Goal: Task Accomplishment & Management: Use online tool/utility

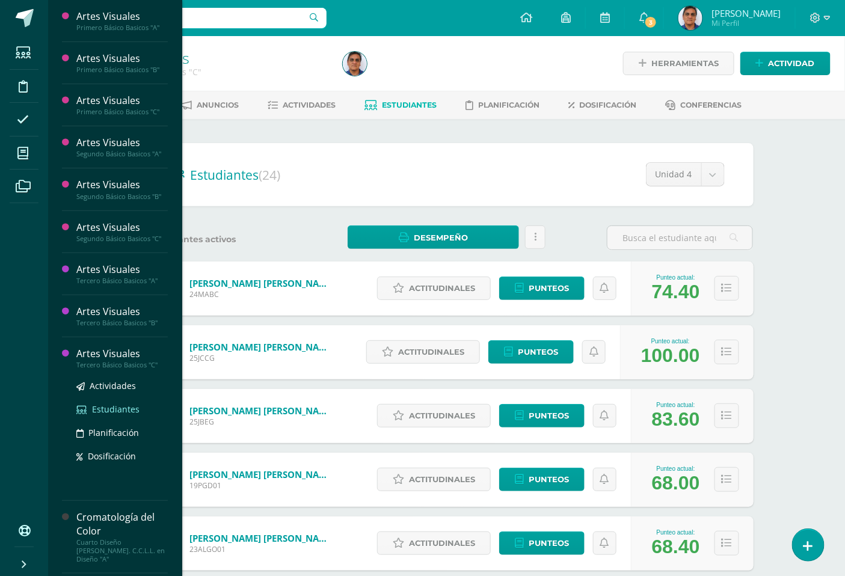
click at [125, 409] on span "Estudiantes" at bounding box center [115, 408] width 47 height 11
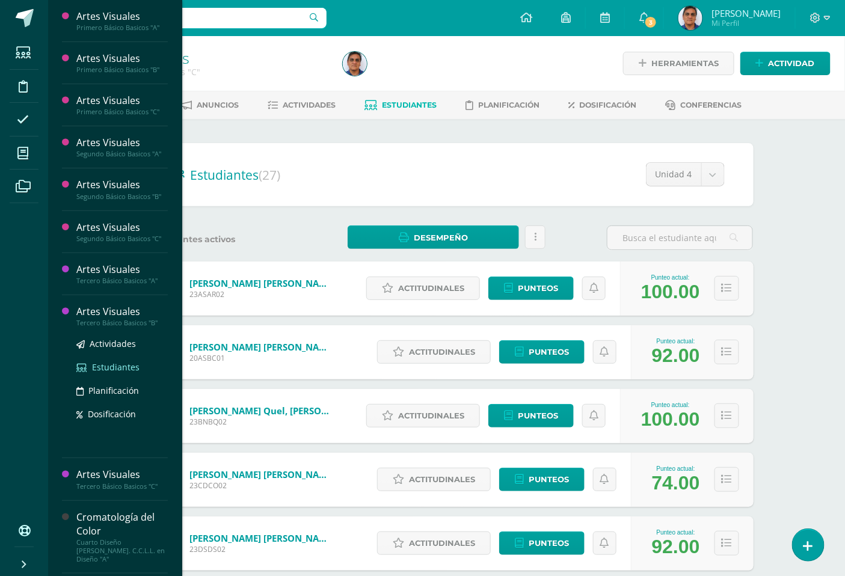
click at [129, 369] on span "Estudiantes" at bounding box center [115, 366] width 47 height 11
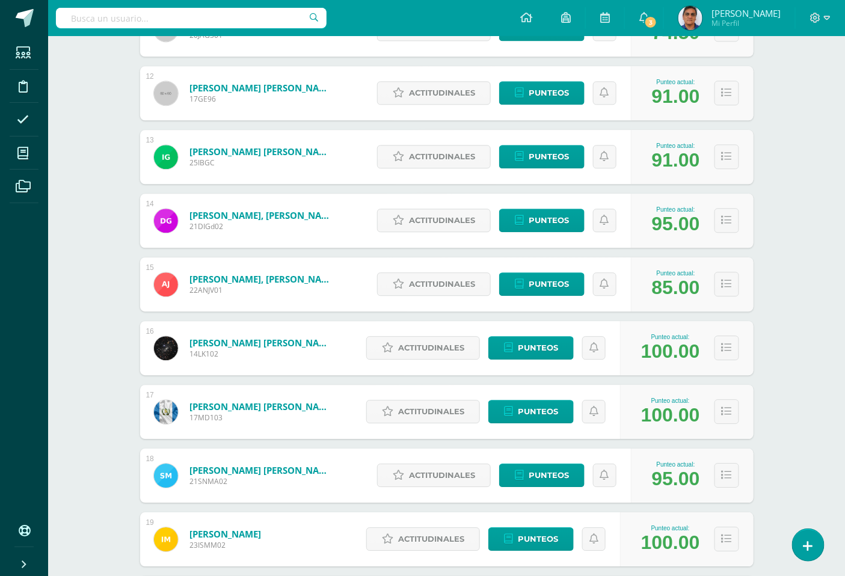
scroll to position [1025, 0]
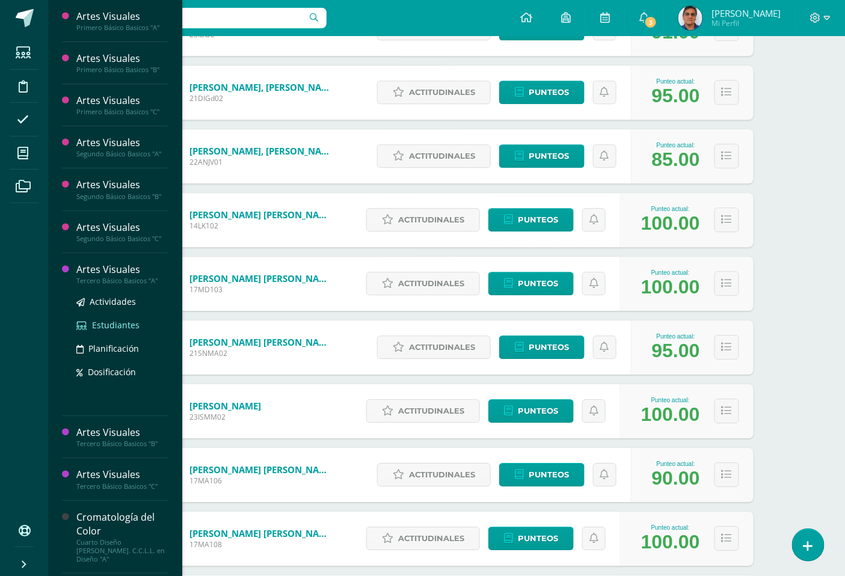
click at [109, 320] on span "Estudiantes" at bounding box center [115, 324] width 47 height 11
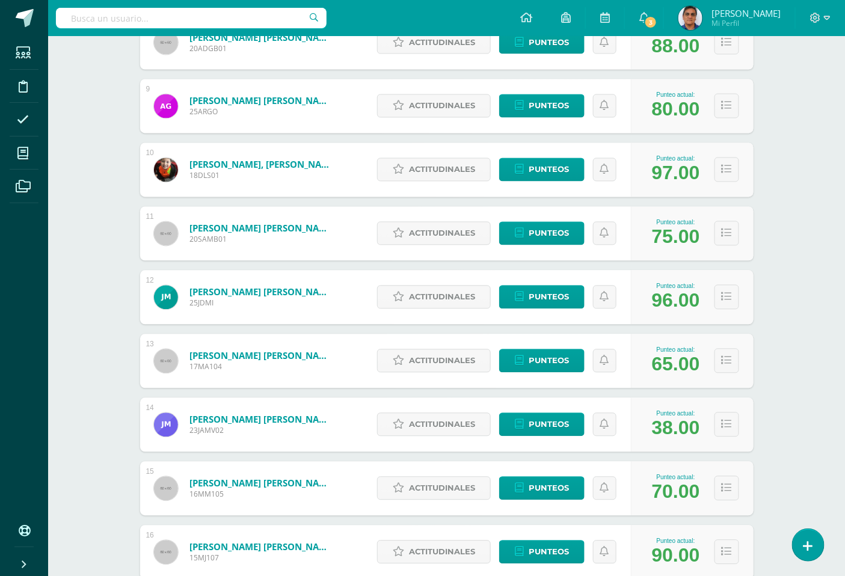
scroll to position [722, 0]
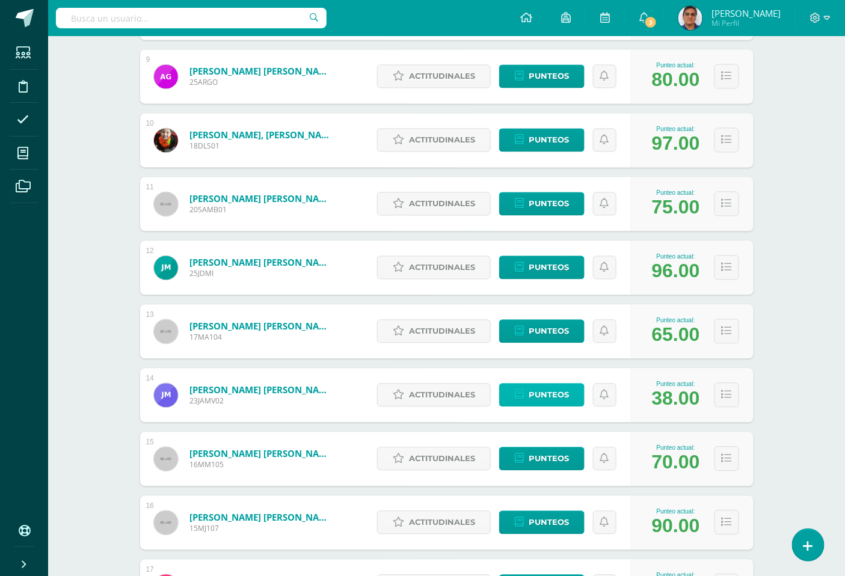
click at [548, 399] on span "Punteos" at bounding box center [549, 395] width 40 height 22
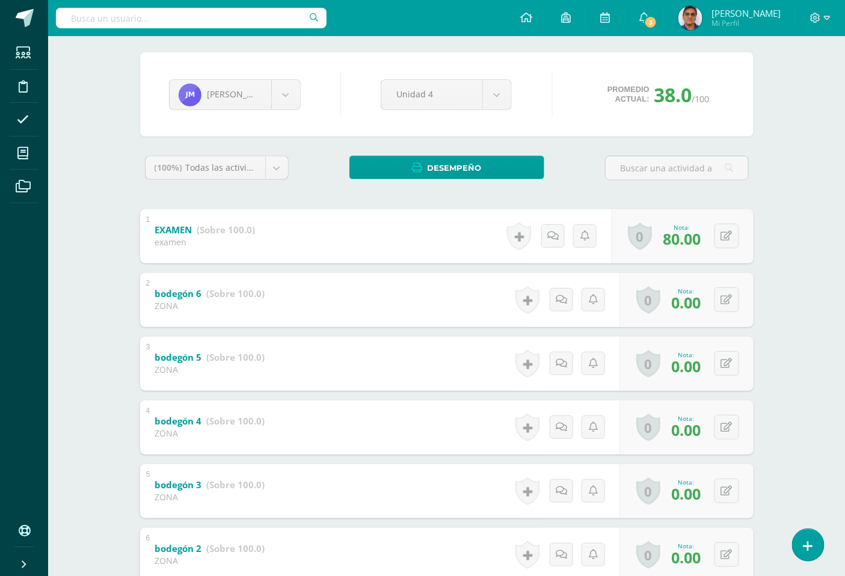
scroll to position [133, 0]
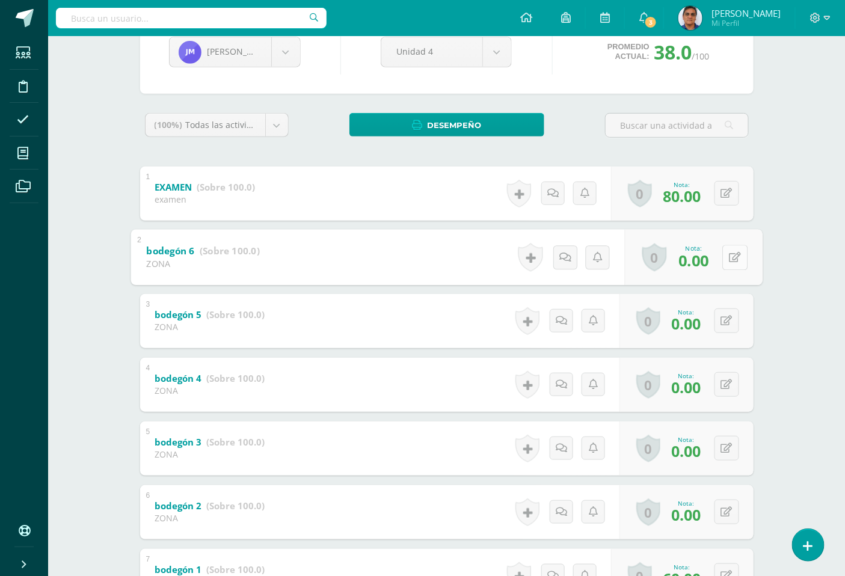
click at [726, 259] on button at bounding box center [734, 257] width 25 height 25
type input "40"
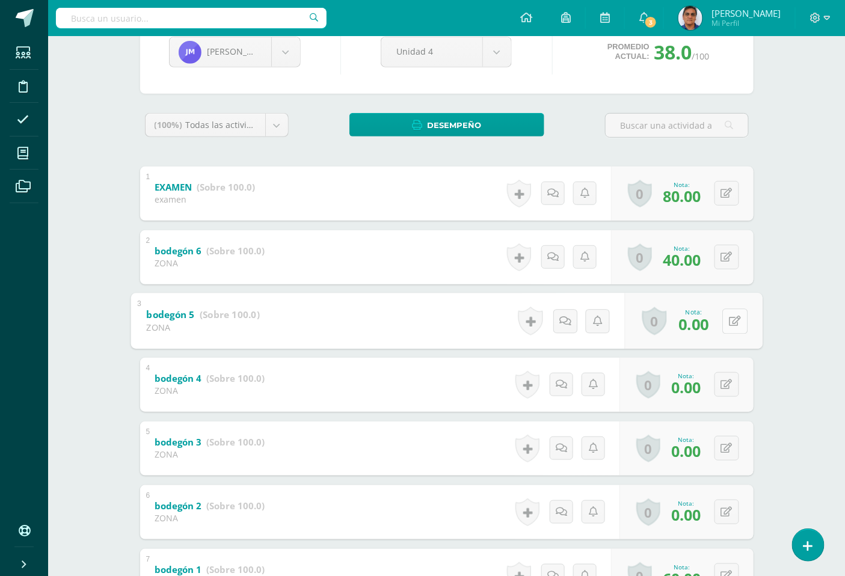
click at [732, 326] on button at bounding box center [734, 320] width 25 height 25
type input "40"
